Goal: Task Accomplishment & Management: Use online tool/utility

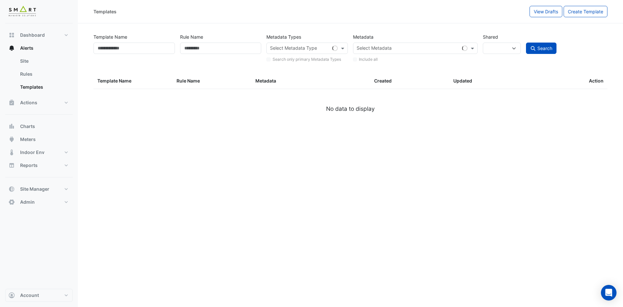
select select
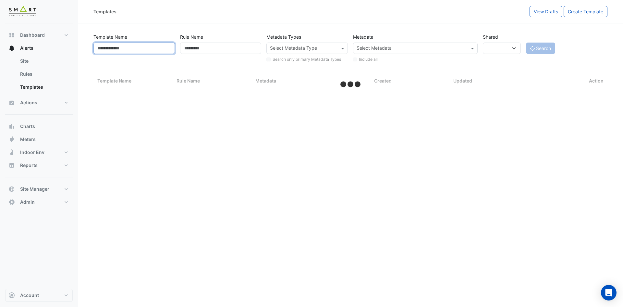
click at [146, 49] on input "Template Name" at bounding box center [133, 48] width 81 height 11
paste input "**********"
type input "**********"
click at [526, 43] on button "Search" at bounding box center [540, 48] width 29 height 11
select select "***"
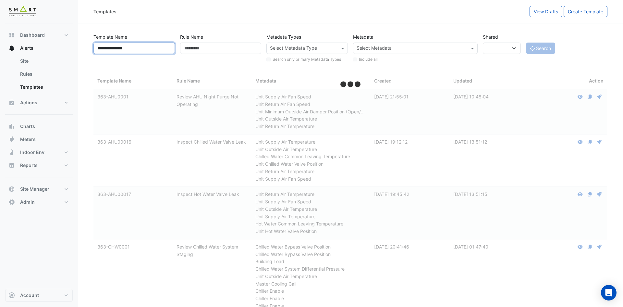
type input "**********"
select select
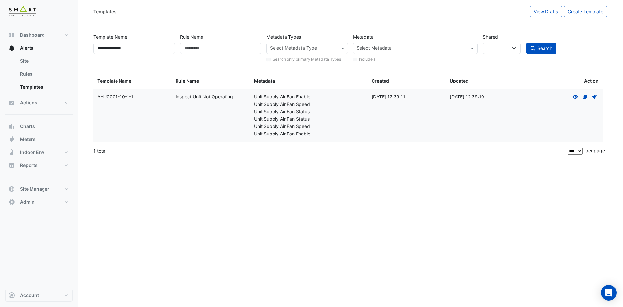
drag, startPoint x: 310, startPoint y: 104, endPoint x: 248, endPoint y: 106, distance: 62.0
click at [248, 106] on div "Template Name: AHU0001-10-1-1 Rule Name: Inspect Unit Not Operating Metadata: U…" at bounding box center [347, 115] width 509 height 52
click at [328, 120] on div "Unit Supply Air Fan Status" at bounding box center [309, 118] width 110 height 7
drag, startPoint x: 288, startPoint y: 114, endPoint x: 256, endPoint y: 114, distance: 31.5
click at [256, 114] on div "Unit Supply Air Fan Status" at bounding box center [309, 111] width 110 height 7
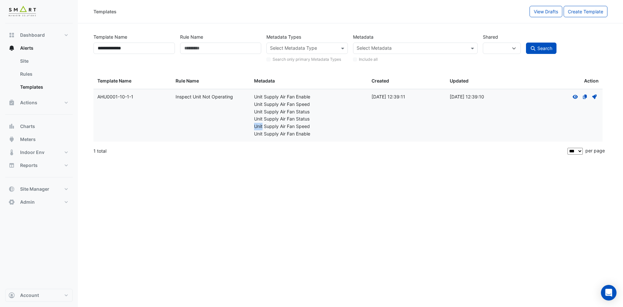
drag, startPoint x: 315, startPoint y: 121, endPoint x: 263, endPoint y: 126, distance: 52.5
click at [263, 126] on div "Metadata: Unit Supply Air Fan Enable Unit Supply Air Fan Speed Unit Supply Air …" at bounding box center [309, 115] width 110 height 44
click at [288, 126] on div "Unit Supply Air Fan Speed" at bounding box center [309, 126] width 110 height 7
click at [289, 120] on div "Unit Supply Air Fan Status" at bounding box center [309, 118] width 110 height 7
drag, startPoint x: 310, startPoint y: 127, endPoint x: 270, endPoint y: 117, distance: 42.0
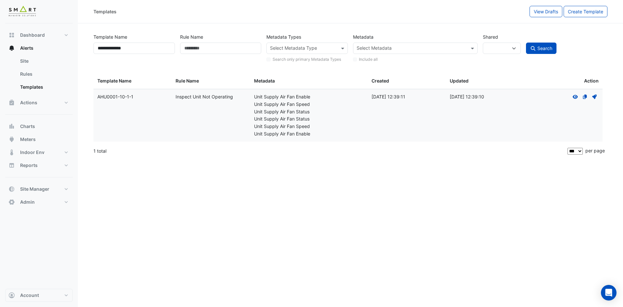
click at [243, 125] on div "Template Name: AHU0001-10-1-1 Rule Name: Inspect Unit Not Operating Metadata: U…" at bounding box center [347, 115] width 509 height 52
click at [346, 118] on div "Unit Supply Air Fan Status" at bounding box center [309, 118] width 110 height 7
click at [576, 95] on icon "View" at bounding box center [576, 96] width 6 height 5
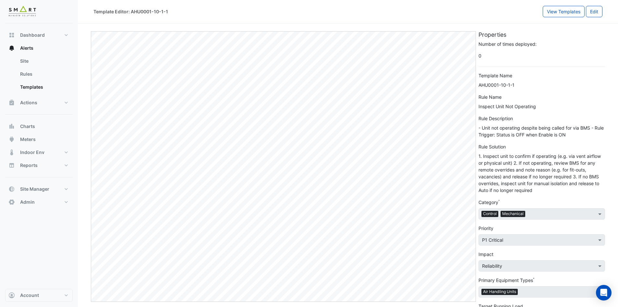
select select
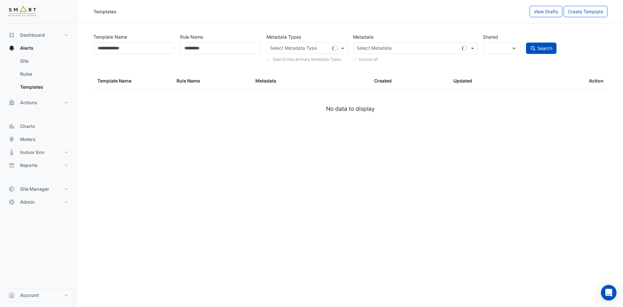
type input "**********"
select select
select select "***"
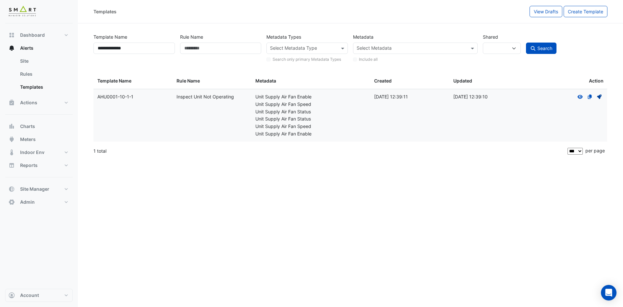
click at [600, 97] on icon at bounding box center [599, 96] width 5 height 5
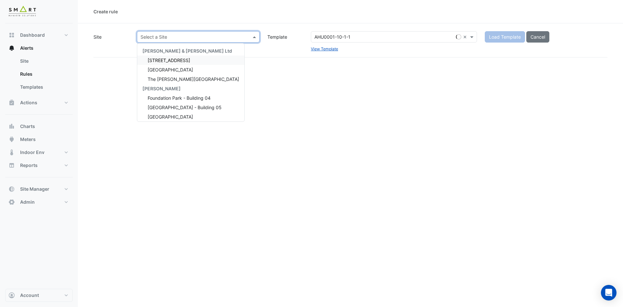
click at [227, 34] on input "text" at bounding box center [192, 37] width 103 height 7
click at [179, 81] on span "The [PERSON_NAME][GEOGRAPHIC_DATA]" at bounding box center [194, 79] width 92 height 6
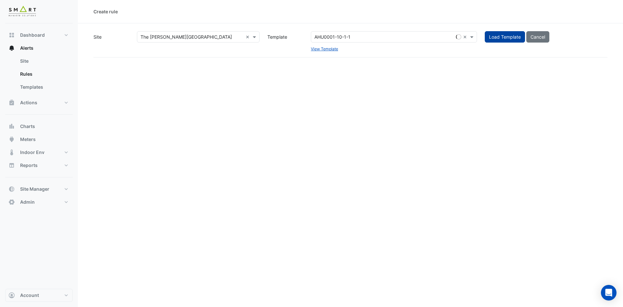
click at [514, 34] on span "Load Template" at bounding box center [505, 37] width 32 height 6
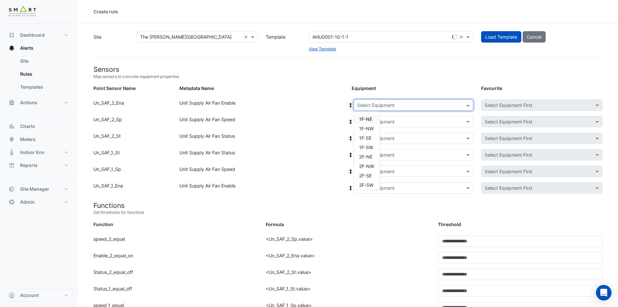
click at [451, 103] on input "text" at bounding box center [407, 105] width 100 height 7
click at [366, 118] on span "1F-NE" at bounding box center [365, 119] width 13 height 6
click at [411, 119] on input "text" at bounding box center [407, 121] width 100 height 7
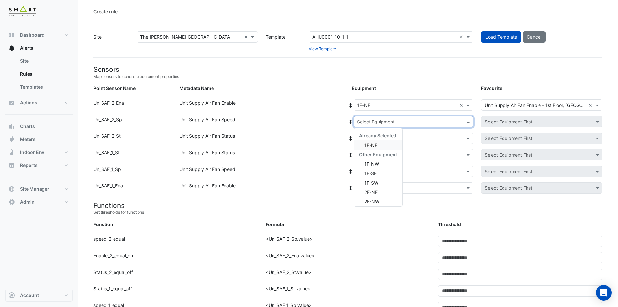
click at [386, 143] on div "1F-NE" at bounding box center [378, 144] width 48 height 9
click at [520, 122] on input "text" at bounding box center [535, 121] width 101 height 7
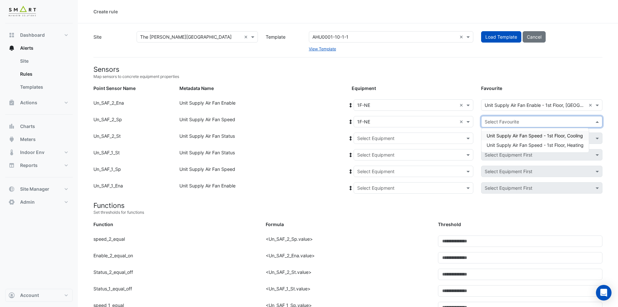
click at [523, 132] on div "Unit Supply Air Fan Speed - 1st Floor, Cooling" at bounding box center [535, 135] width 107 height 9
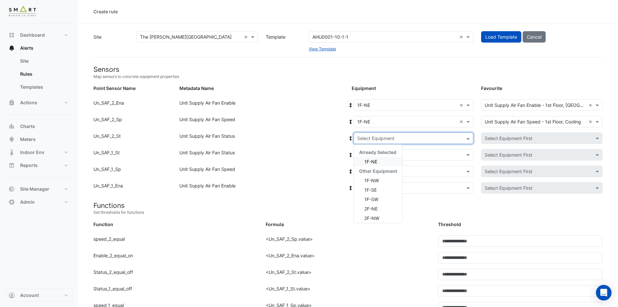
click at [428, 135] on input "text" at bounding box center [407, 138] width 100 height 7
click at [373, 159] on span "1F-NE" at bounding box center [371, 162] width 13 height 6
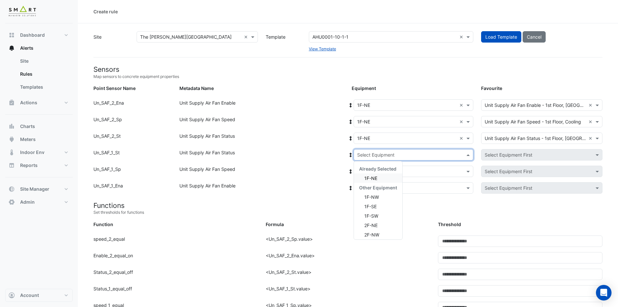
click at [398, 154] on input "text" at bounding box center [407, 155] width 100 height 7
click at [378, 180] on div "1F-NE" at bounding box center [378, 177] width 48 height 9
click at [415, 168] on input "text" at bounding box center [407, 171] width 100 height 7
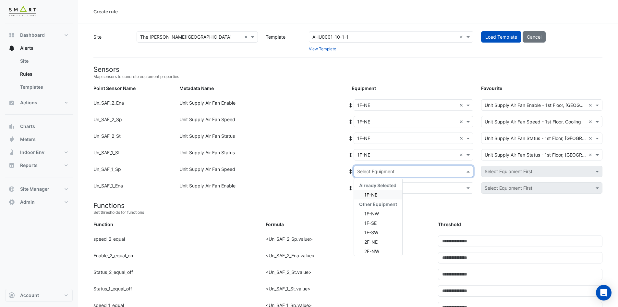
click at [384, 195] on div "1F-NE" at bounding box center [378, 194] width 48 height 9
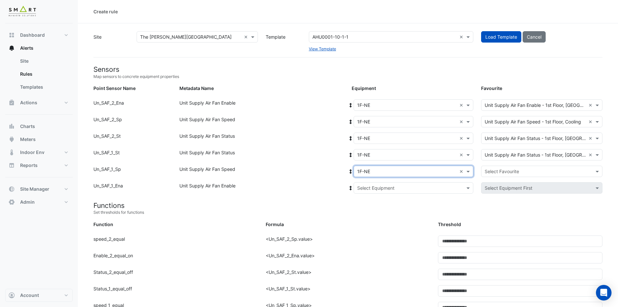
click at [394, 182] on div "Select Equipment" at bounding box center [414, 187] width 120 height 11
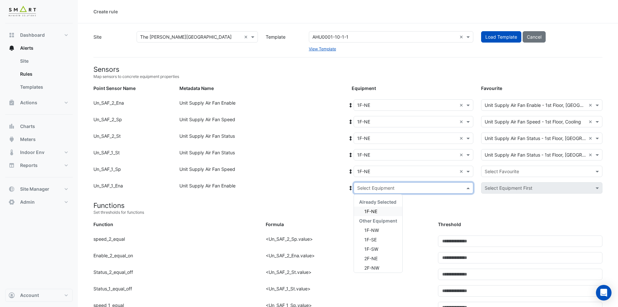
click at [384, 211] on div "1F-NE" at bounding box center [378, 210] width 48 height 9
click at [551, 170] on input "text" at bounding box center [535, 171] width 101 height 7
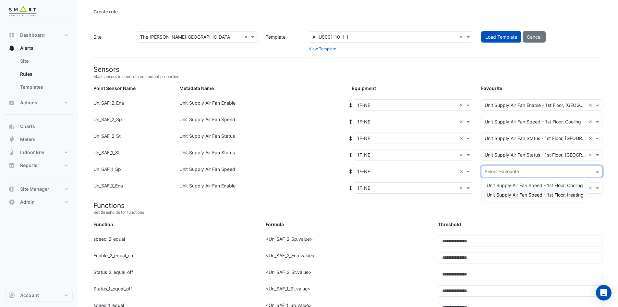
click at [548, 192] on span "Unit Supply Air Fan Speed - 1st Floor, Heating" at bounding box center [535, 195] width 97 height 6
